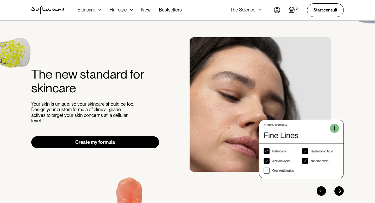
click at [321, 190] on div "Previous slide" at bounding box center [321, 190] width 9 height 9
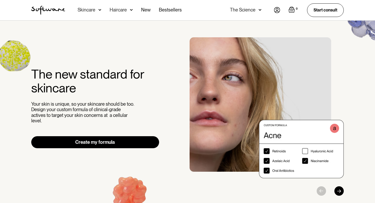
click at [101, 11] on div "Acne Ageing Pigmentation Everyday care Hair Loss Learn Skincare Custom Formulas…" at bounding box center [130, 10] width 104 height 20
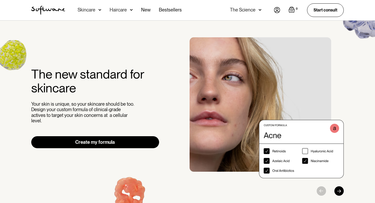
click at [99, 10] on img at bounding box center [99, 9] width 3 height 5
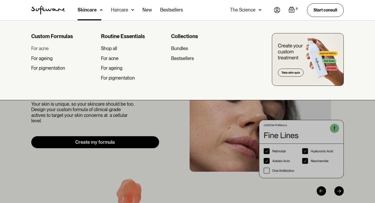
click at [46, 49] on div "For acne" at bounding box center [39, 49] width 17 height 6
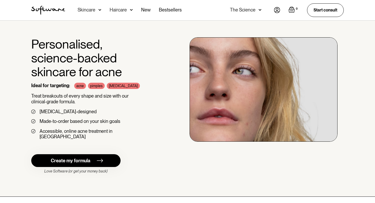
click at [78, 157] on div "Create my formula" at bounding box center [71, 160] width 40 height 6
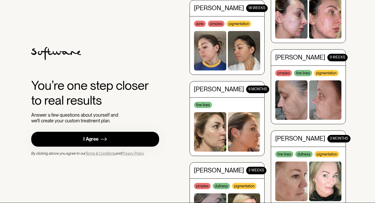
click at [140, 139] on link "I Agree" at bounding box center [95, 138] width 128 height 15
